Goal: Obtain resource: Download file/media

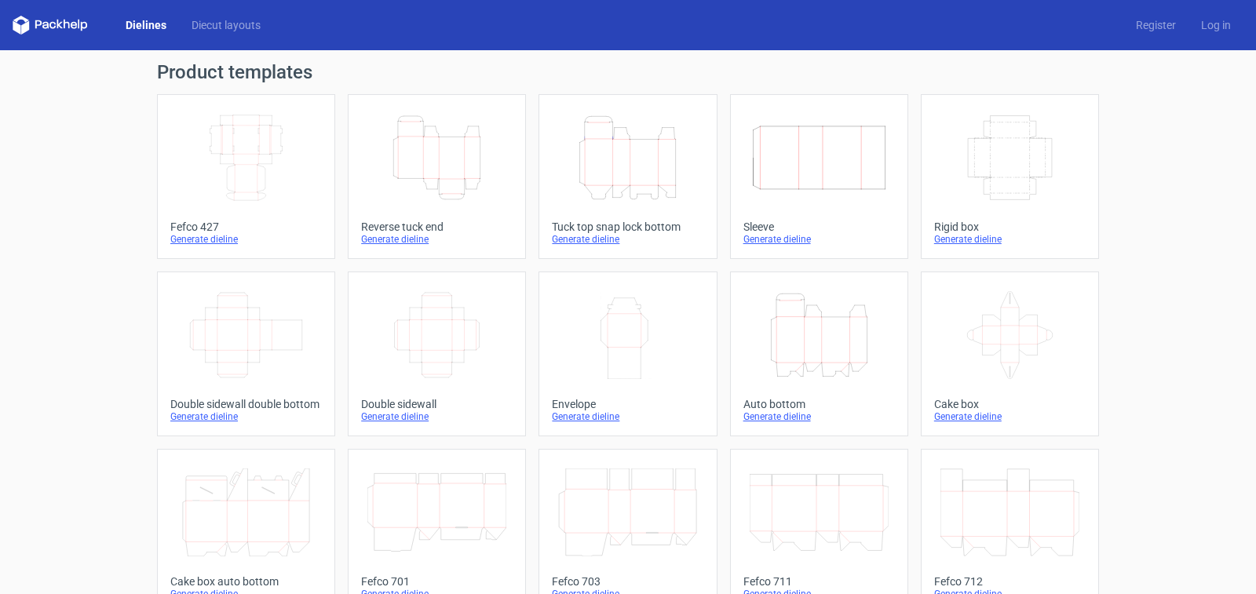
click at [421, 163] on icon "Height Depth Width" at bounding box center [436, 158] width 139 height 88
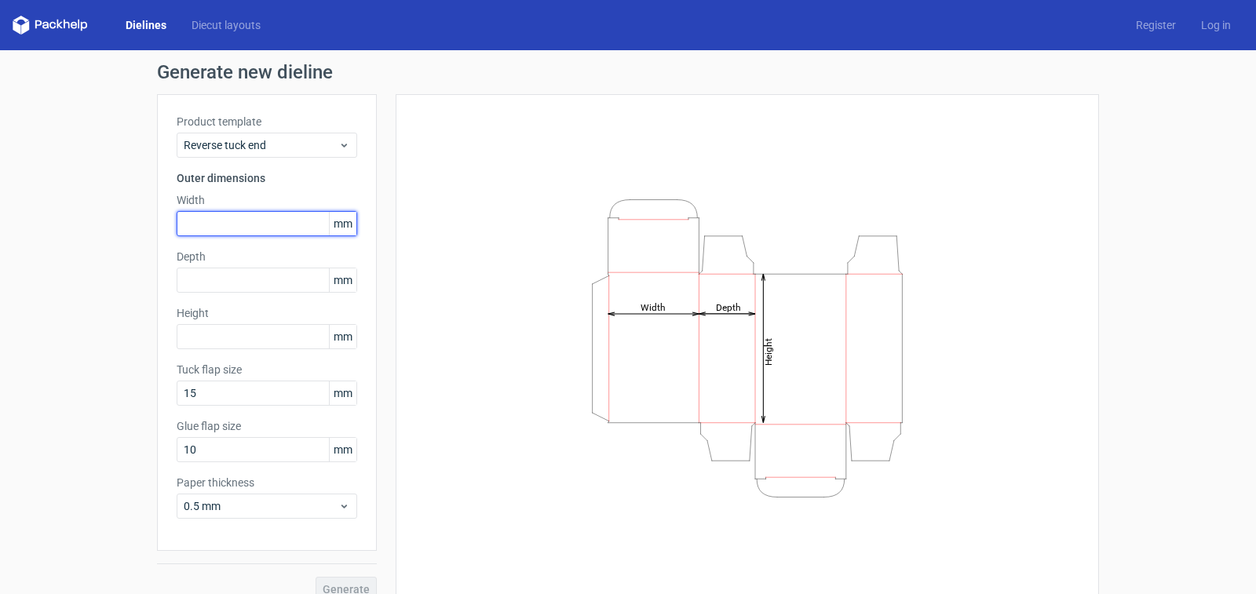
click at [224, 227] on input "text" at bounding box center [267, 223] width 181 height 25
type input "80"
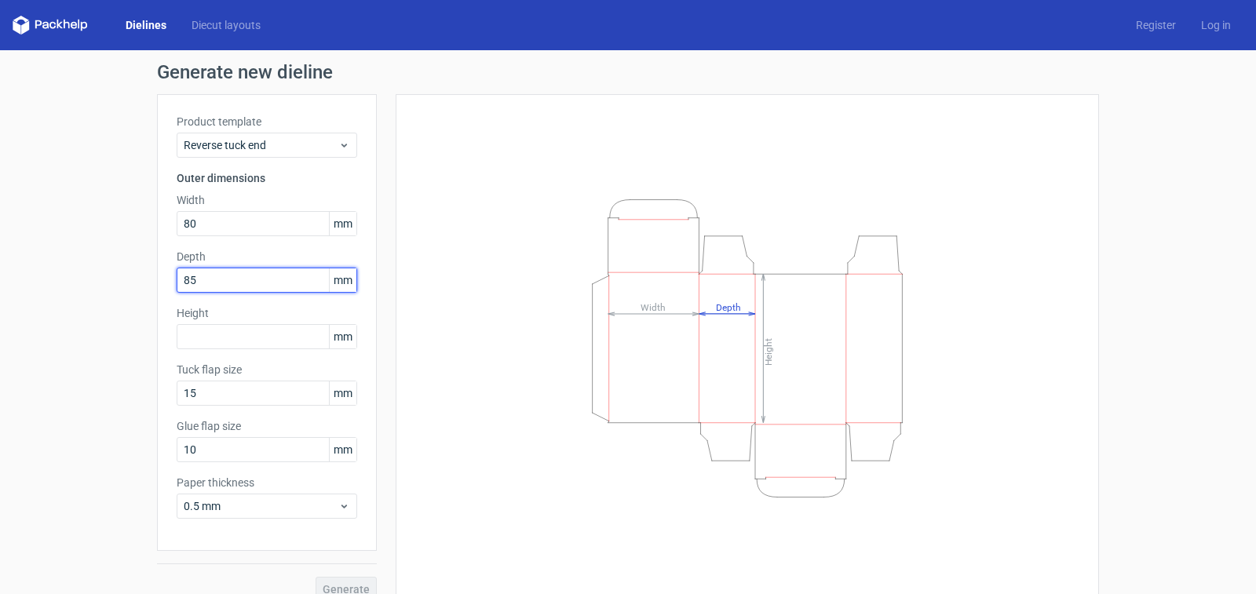
type input "8"
type input "85"
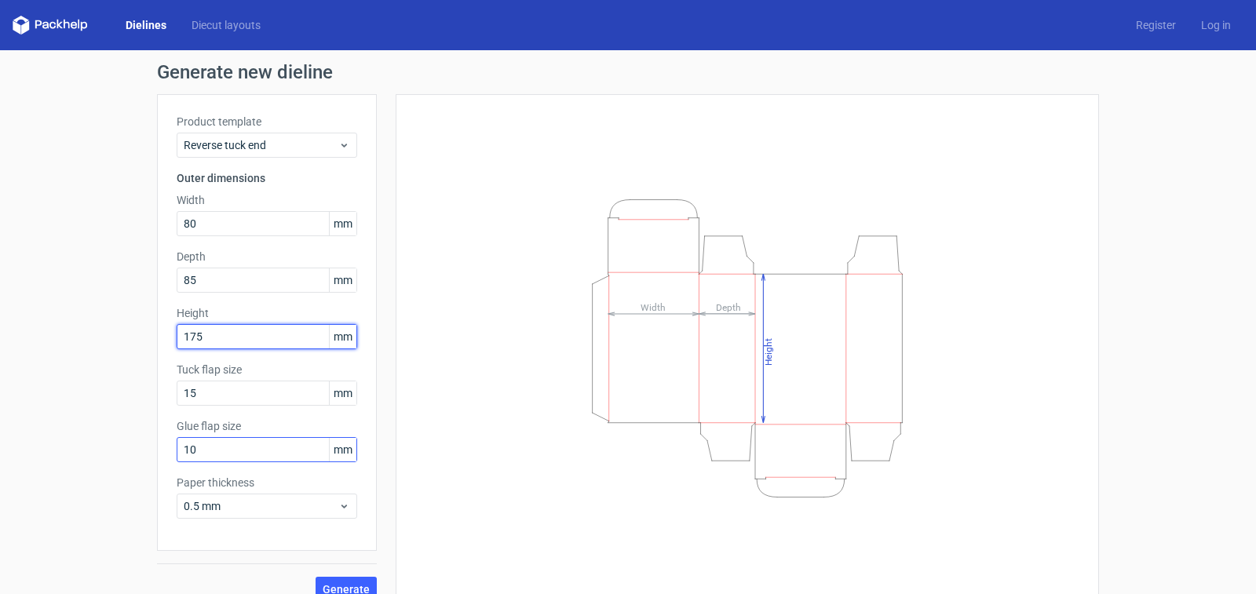
type input "175"
click at [214, 444] on input "10" at bounding box center [267, 449] width 181 height 25
type input "15"
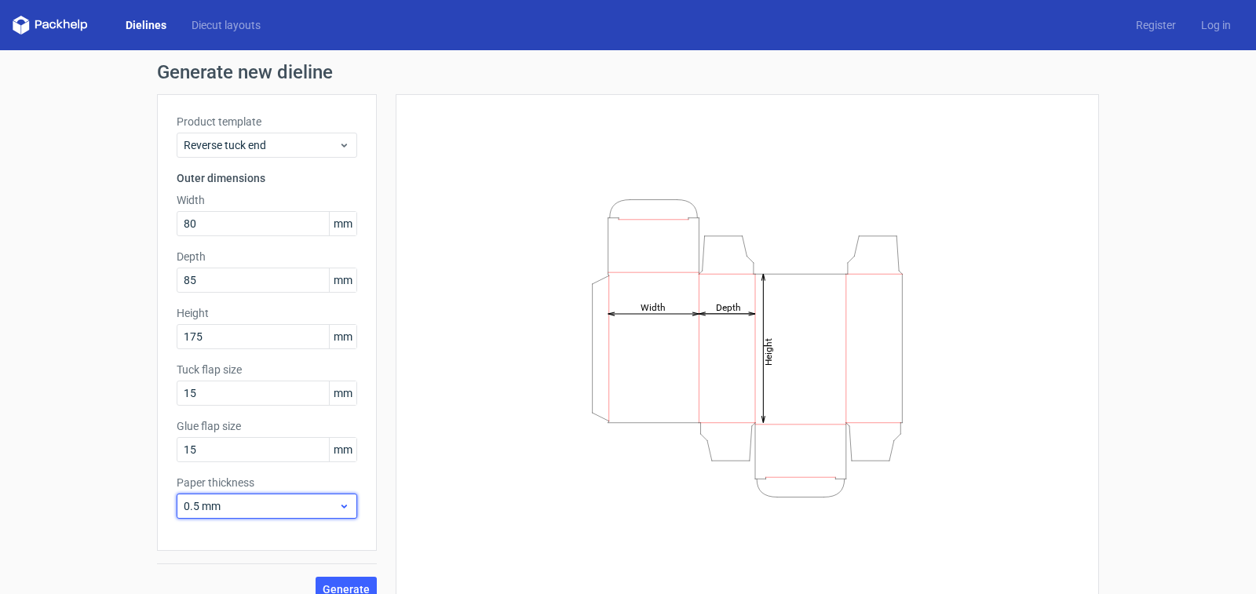
click at [259, 509] on span "0.5 mm" at bounding box center [261, 506] width 155 height 16
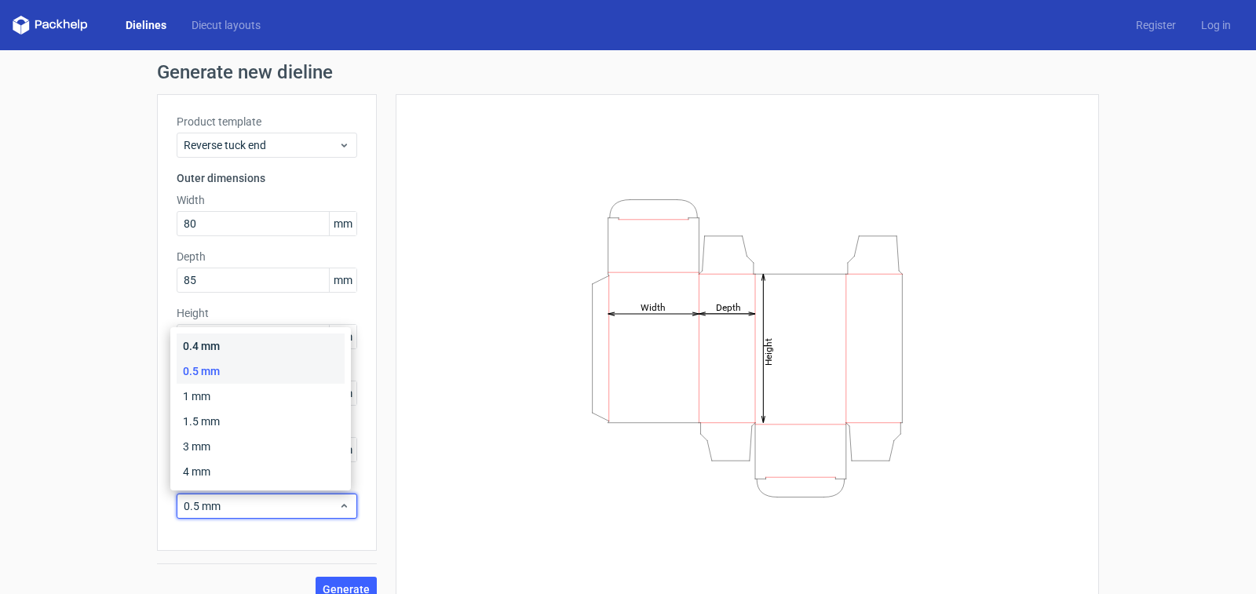
click at [205, 349] on div "0.4 mm" at bounding box center [261, 346] width 168 height 25
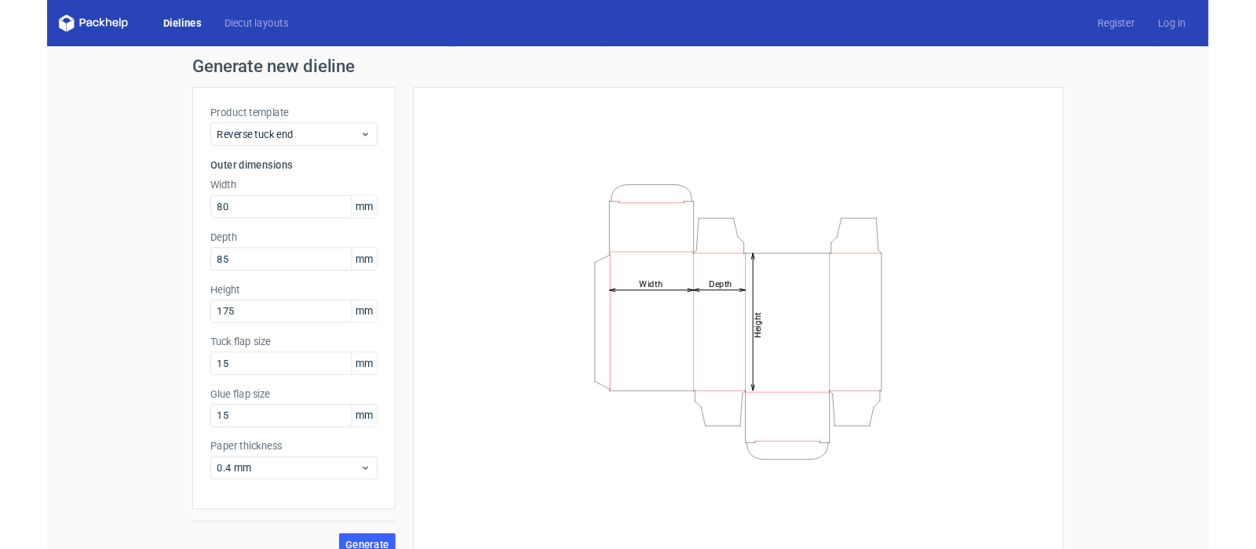
scroll to position [20, 0]
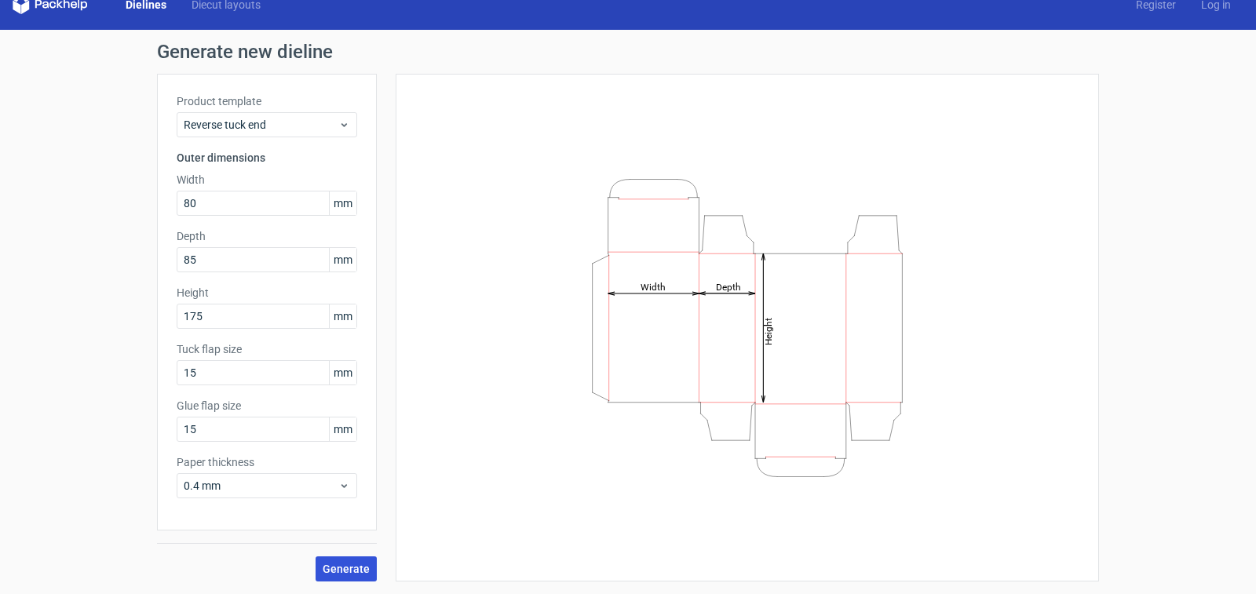
click at [342, 564] on span "Generate" at bounding box center [346, 569] width 47 height 11
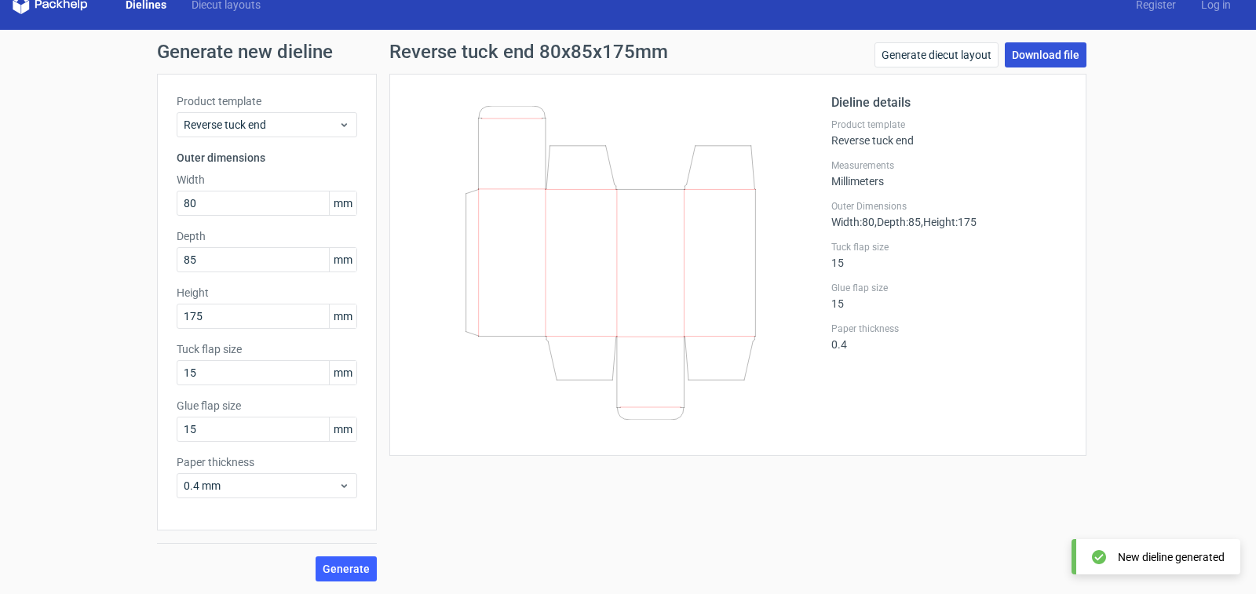
click at [1029, 50] on link "Download file" at bounding box center [1046, 54] width 82 height 25
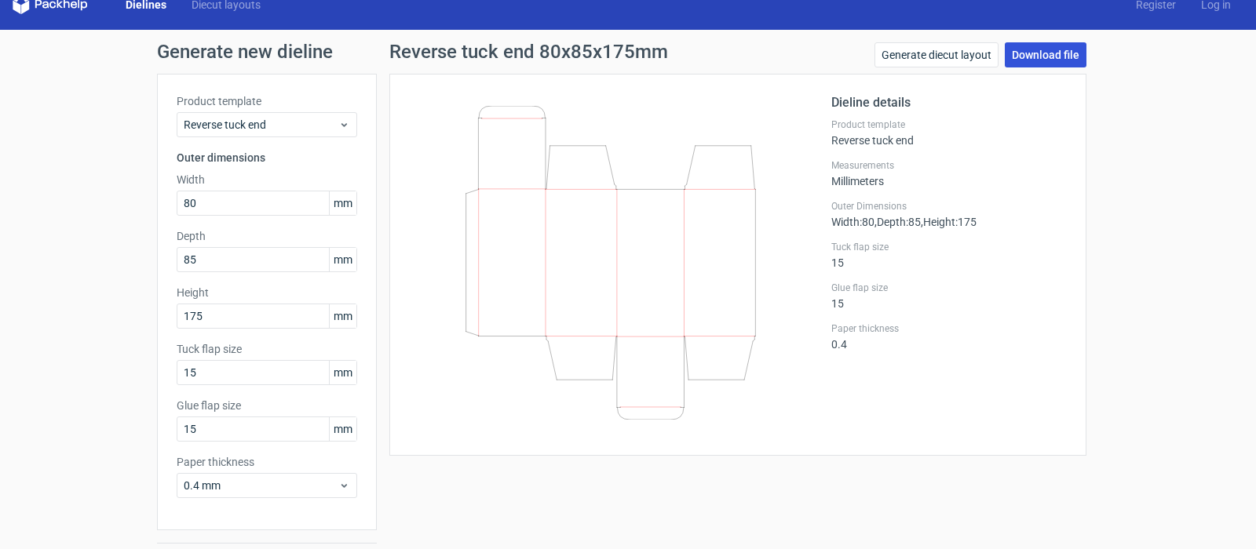
click at [1017, 60] on link "Download file" at bounding box center [1046, 54] width 82 height 25
